Goal: Navigation & Orientation: Find specific page/section

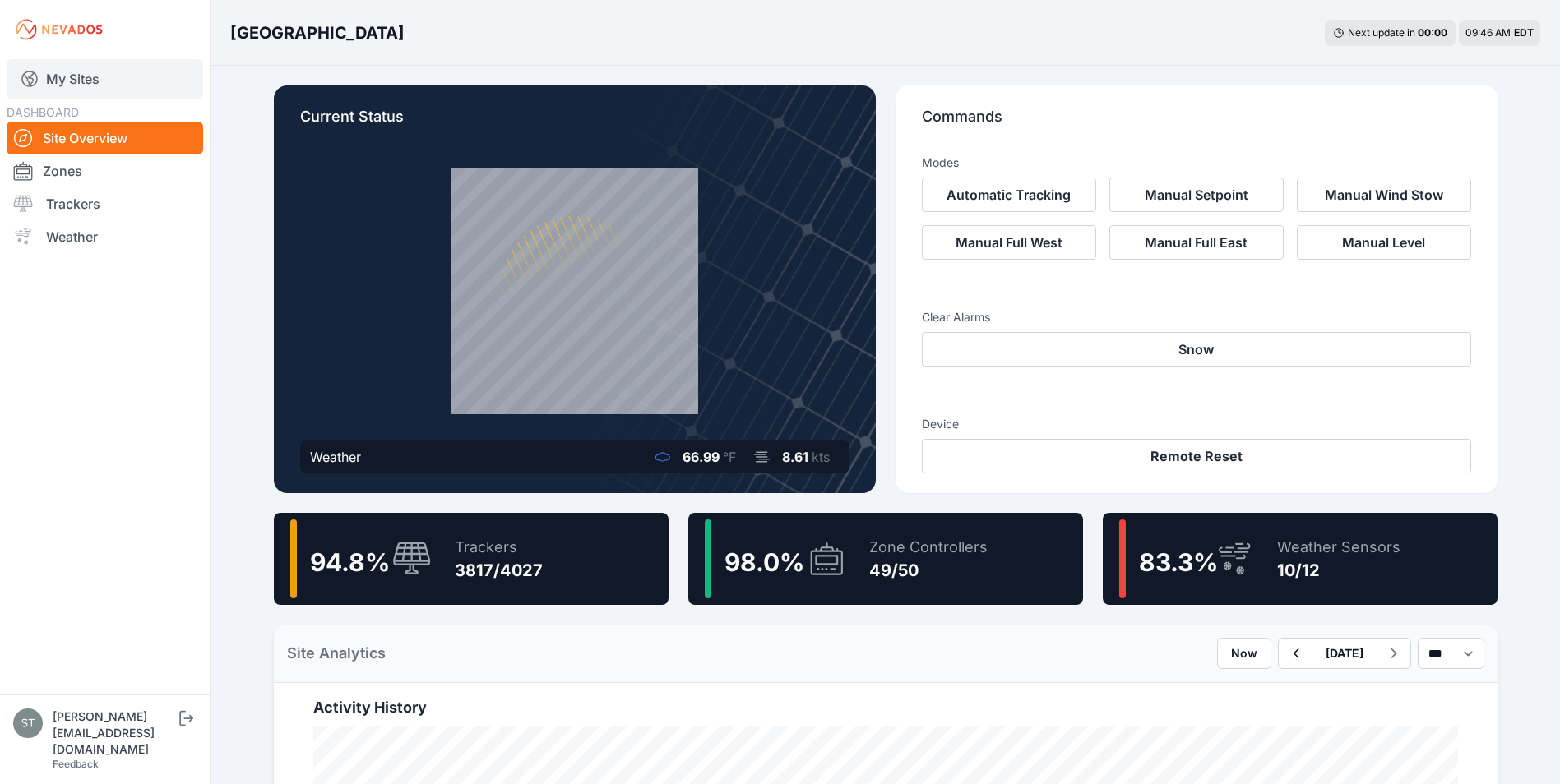
click at [73, 76] on link "My Sites" at bounding box center [104, 78] width 196 height 40
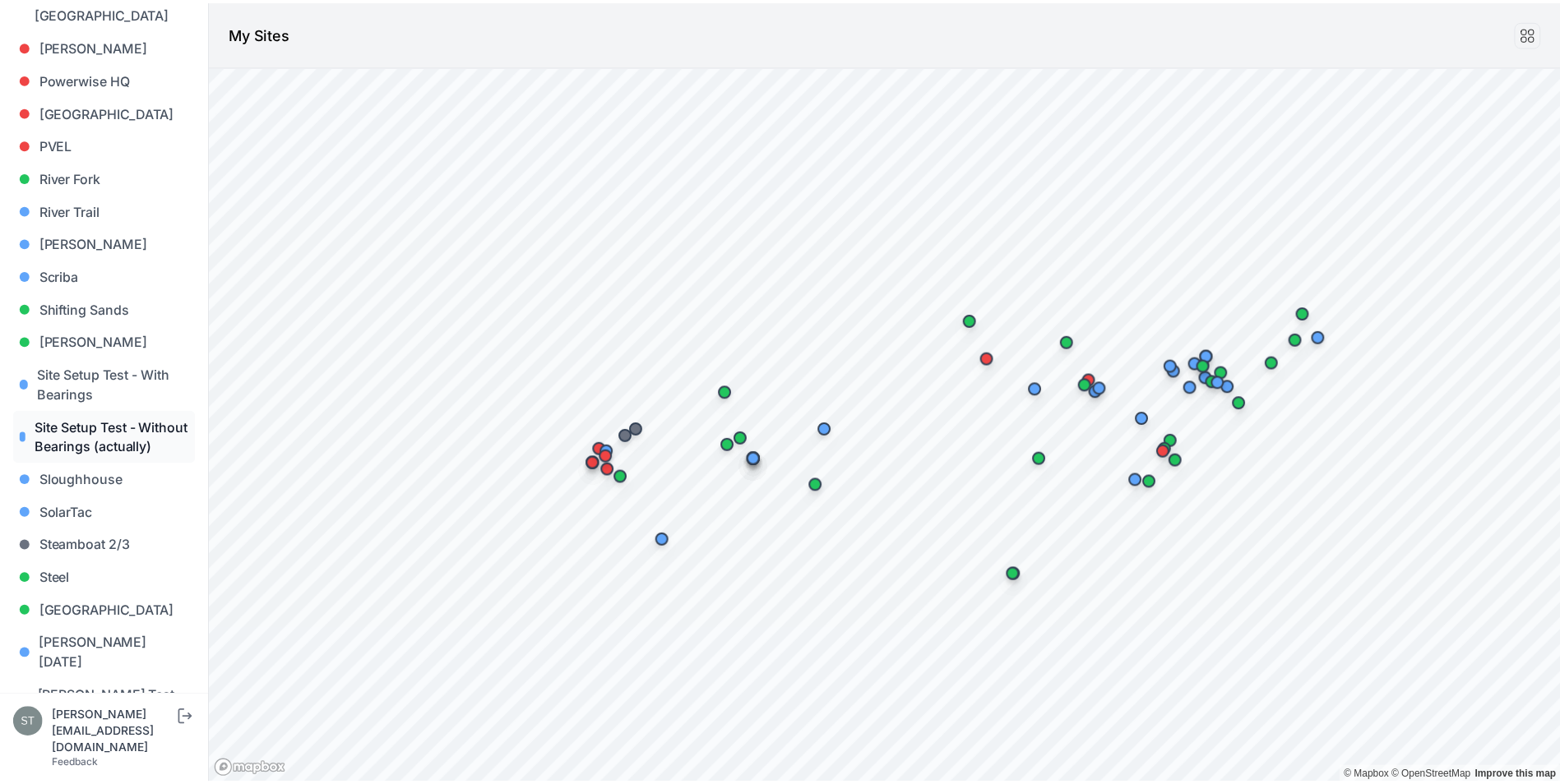
scroll to position [1555, 0]
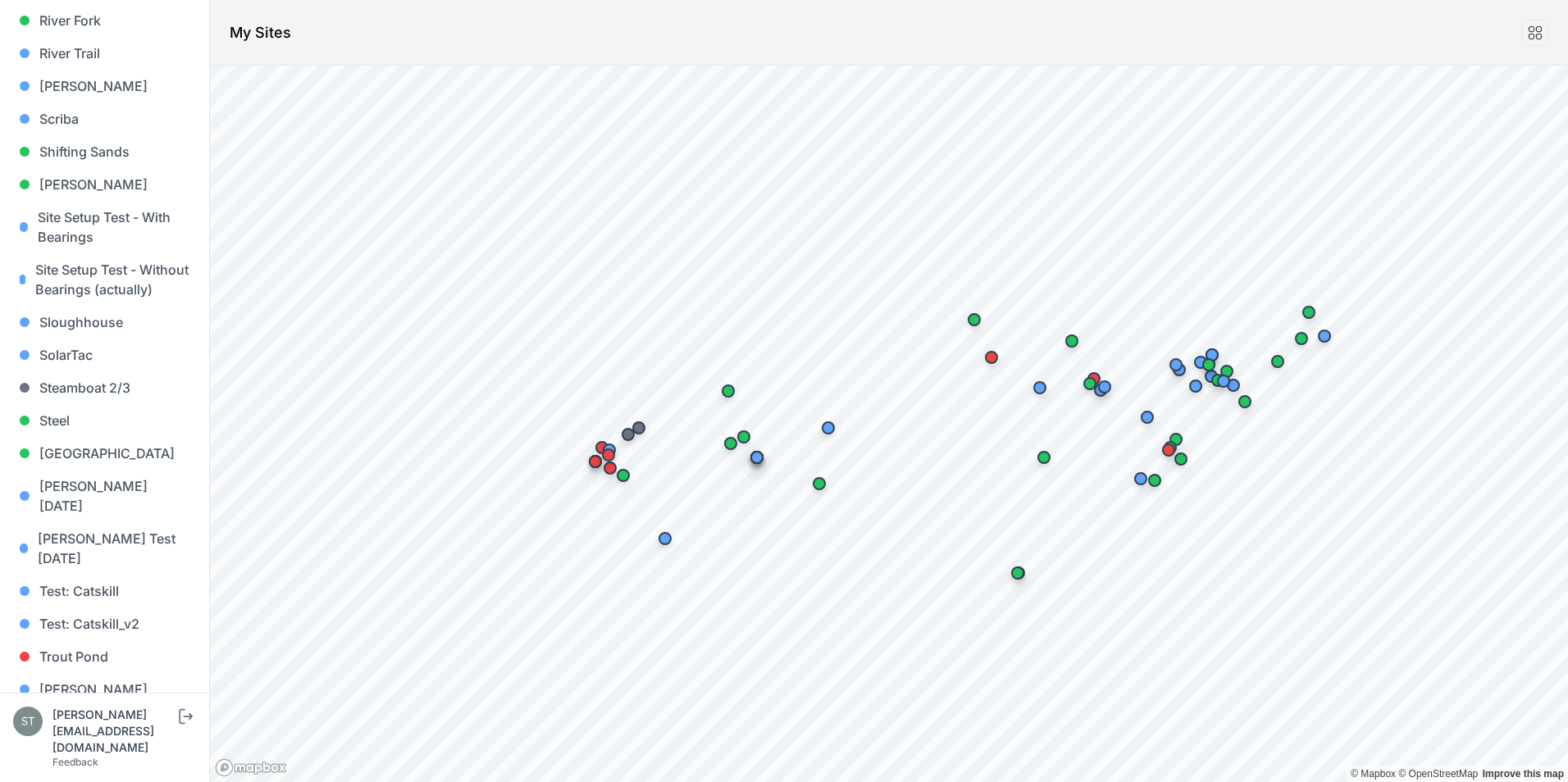
click at [52, 706] on link "Whitetail" at bounding box center [104, 722] width 183 height 33
